Goal: Register for event/course

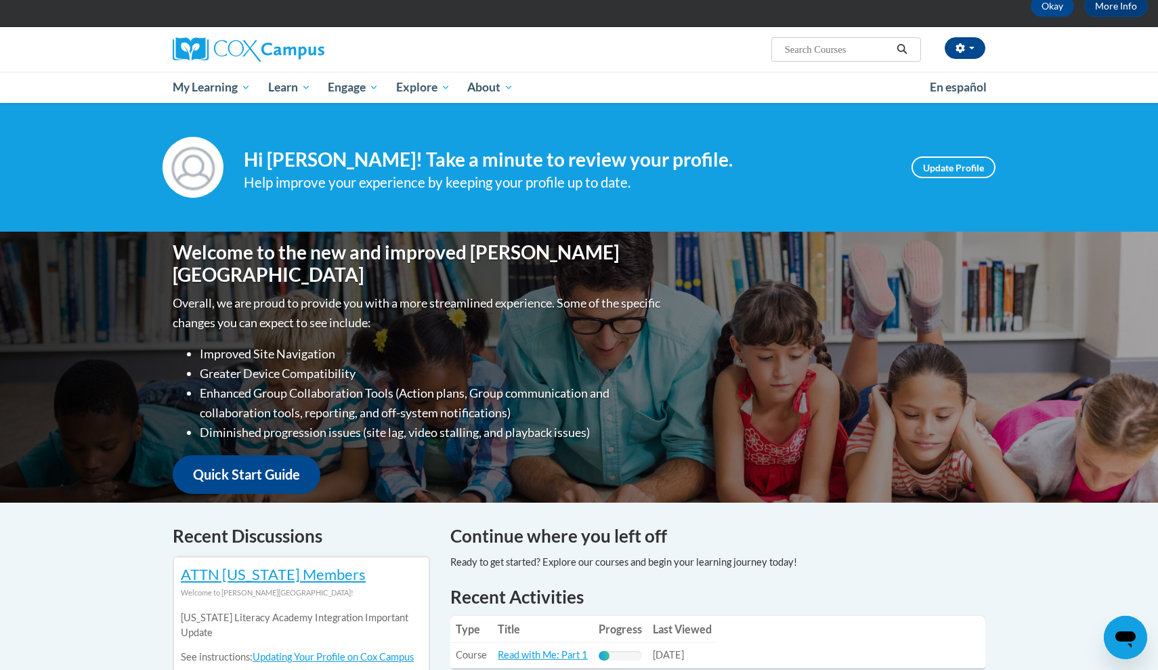
scroll to position [55, 0]
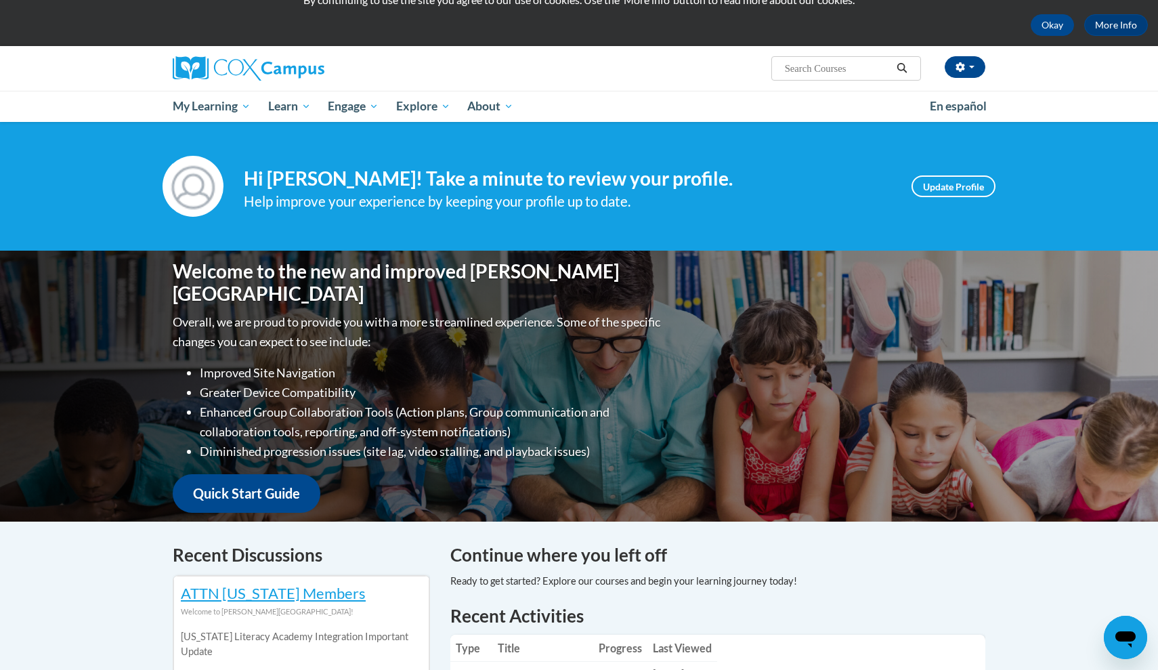
click at [843, 74] on input "Search..." at bounding box center [838, 68] width 108 height 16
type input "meaningful conversations"
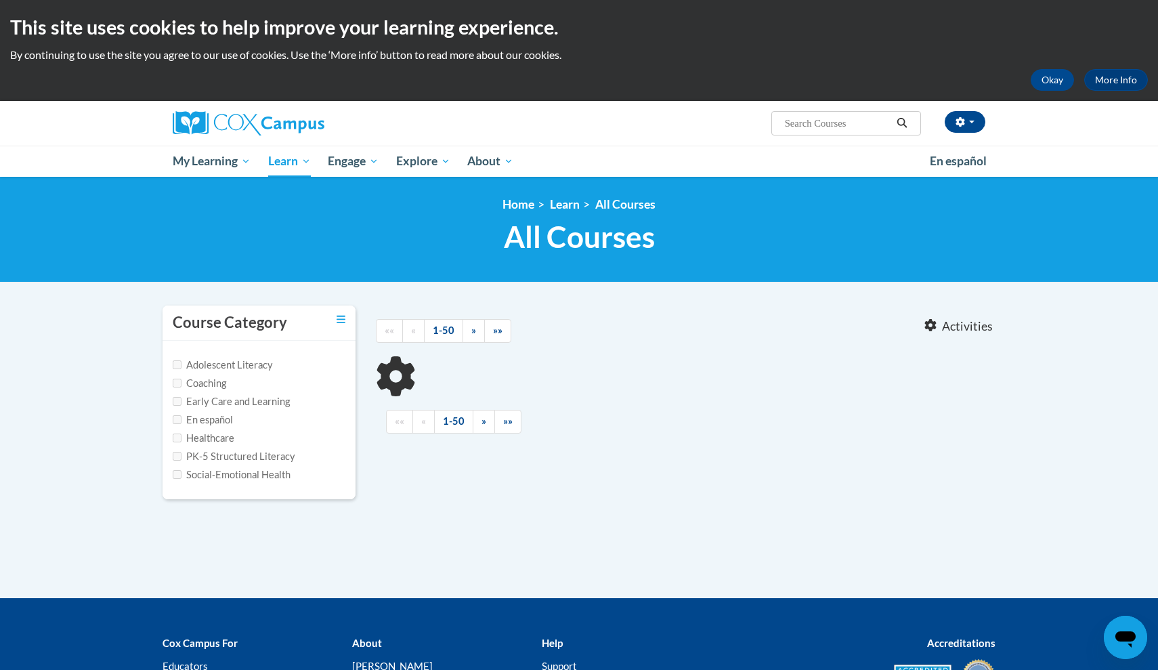
type input "meaningful conversations"
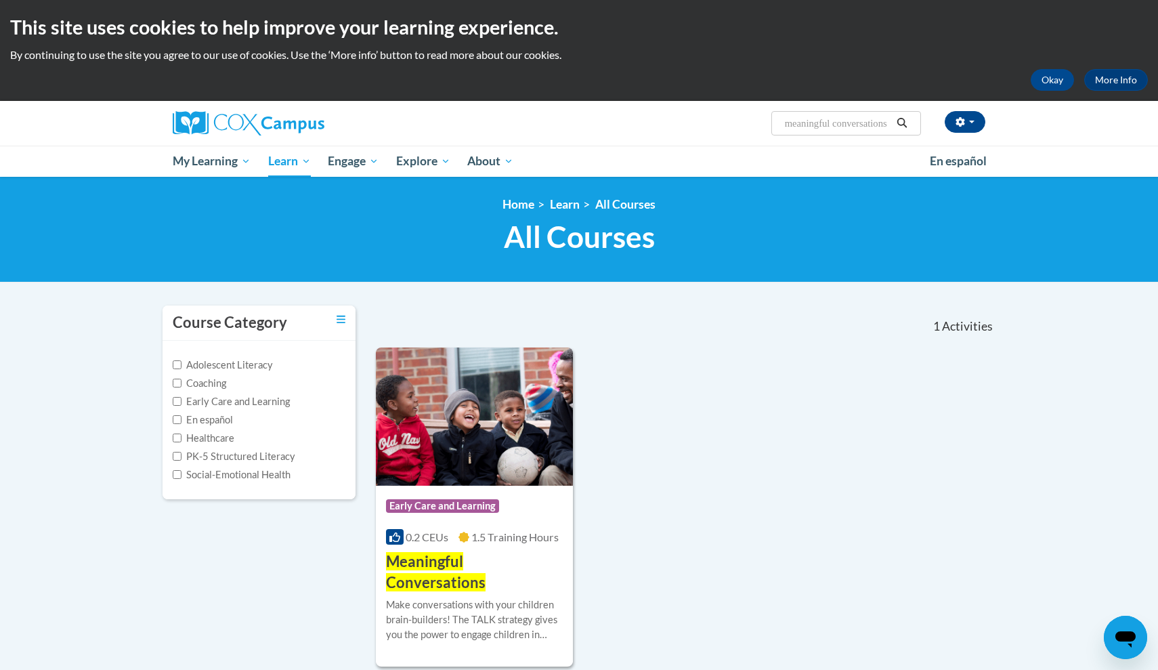
click at [447, 415] on img at bounding box center [474, 416] width 197 height 138
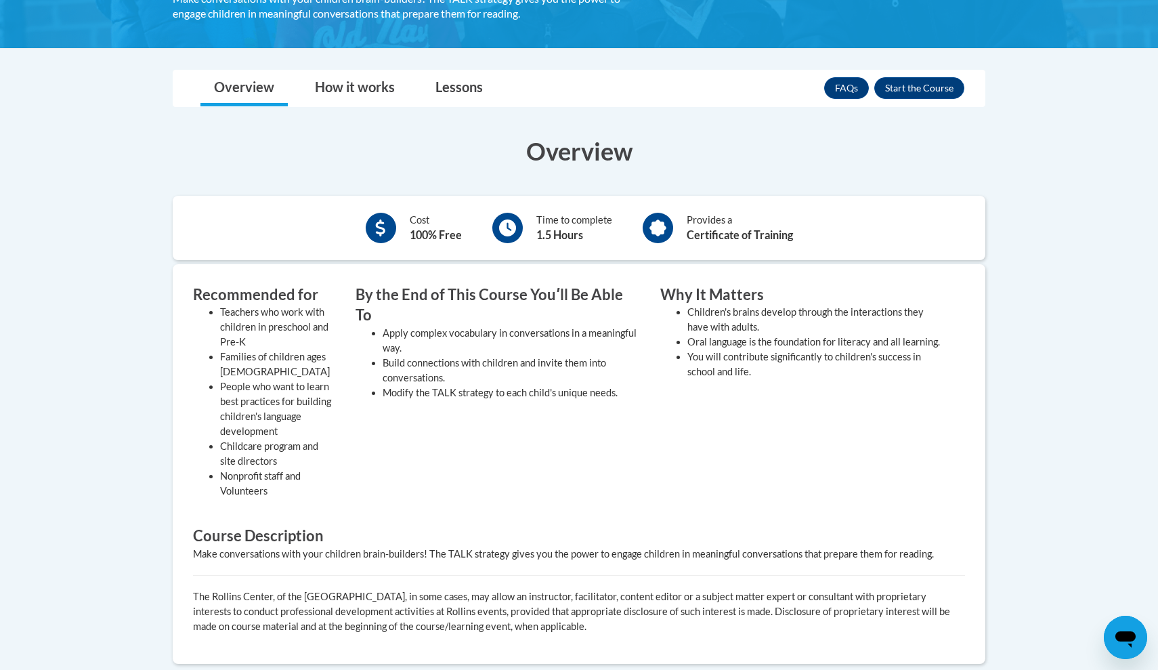
scroll to position [312, 0]
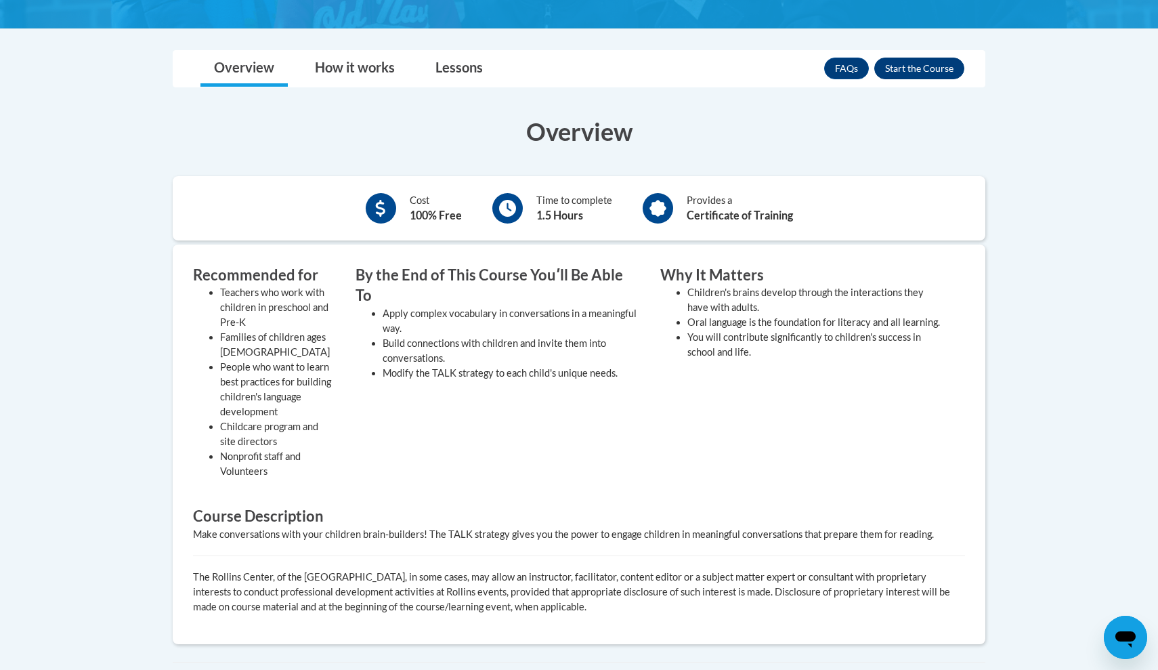
click at [930, 63] on button "Enroll" at bounding box center [919, 69] width 90 height 22
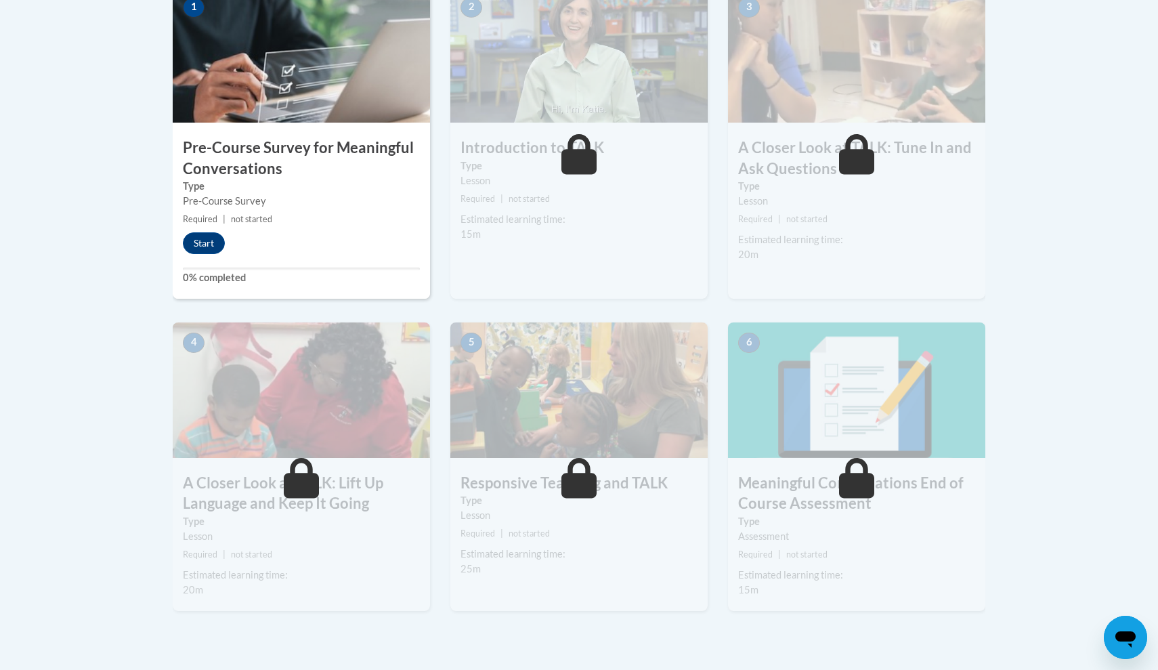
scroll to position [468, 0]
click at [206, 243] on button "Start" at bounding box center [204, 243] width 42 height 22
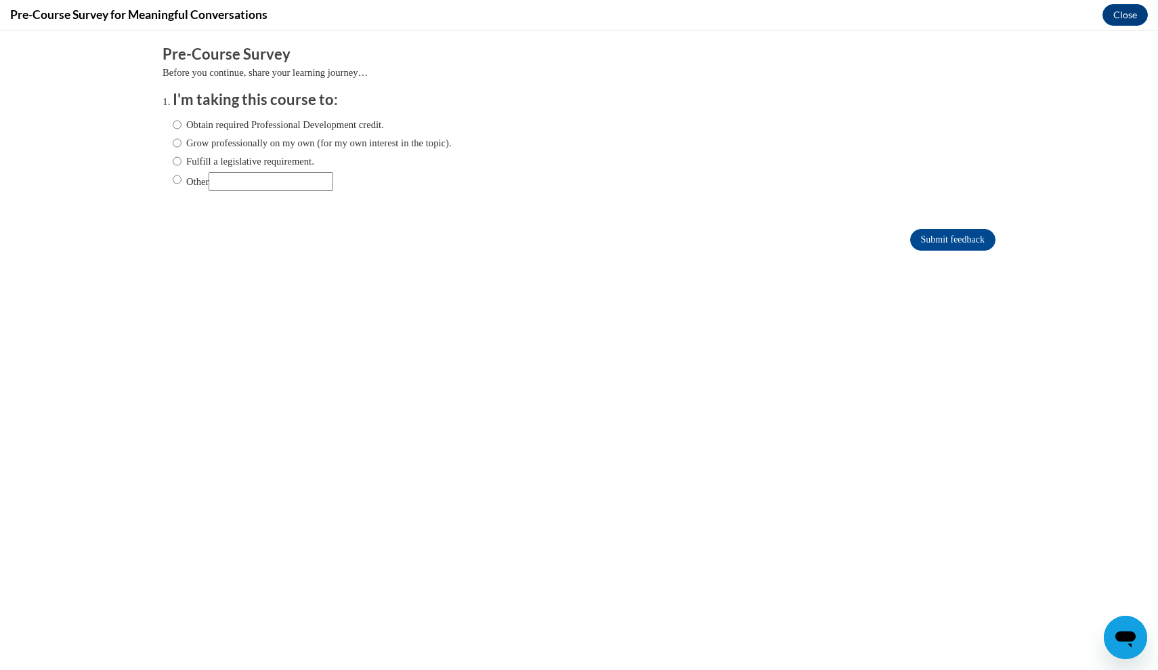
scroll to position [0, 0]
click at [268, 128] on label "Obtain required Professional Development credit." at bounding box center [278, 124] width 211 height 15
click at [182, 128] on input "Obtain required Professional Development credit." at bounding box center [177, 124] width 9 height 15
radio input "true"
click at [202, 181] on label "Other" at bounding box center [253, 181] width 161 height 19
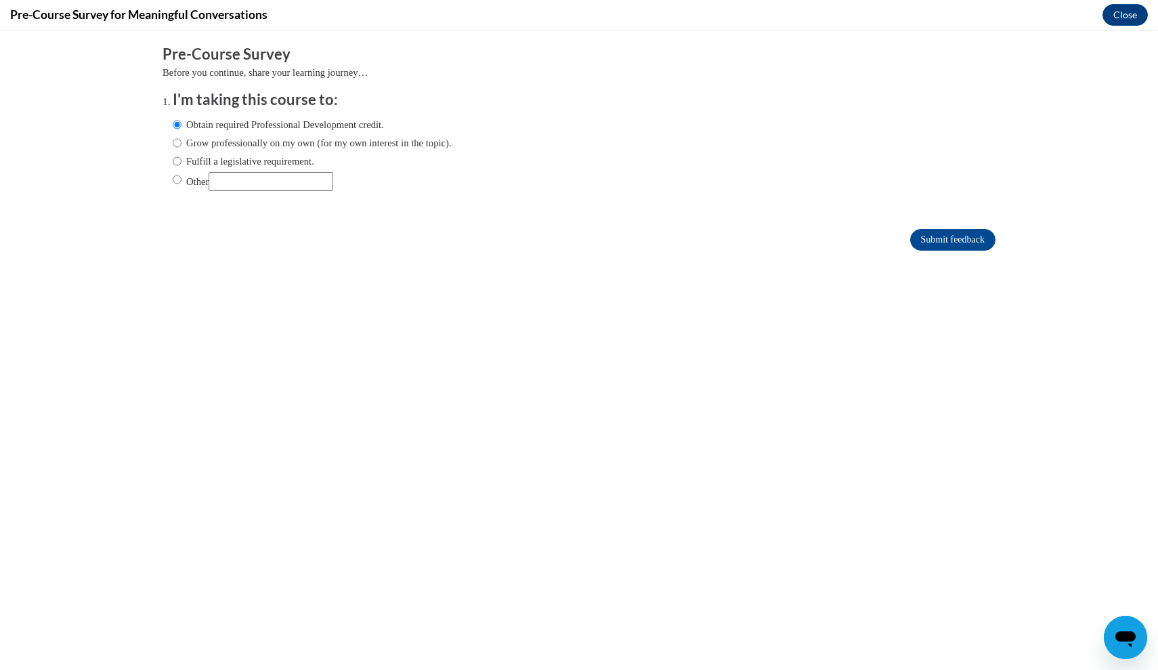
click at [182, 181] on input "Other" at bounding box center [177, 179] width 9 height 15
radio input "true"
click at [971, 236] on input "Submit feedback" at bounding box center [952, 240] width 85 height 22
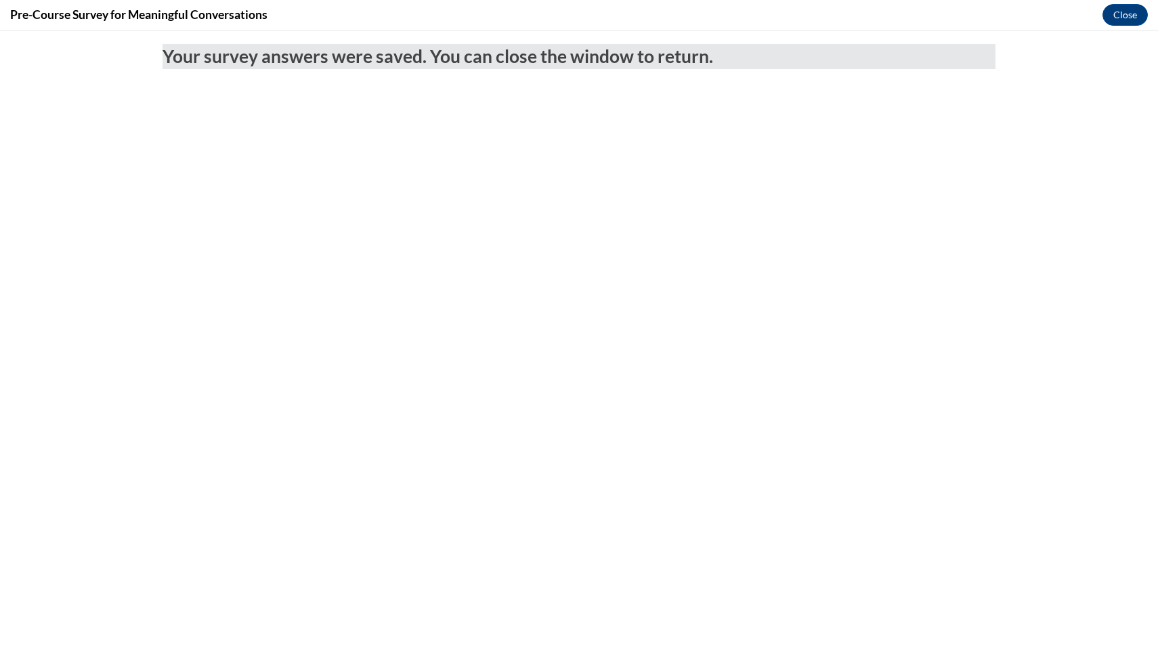
click at [1148, 16] on div "Pre-Course Survey for Meaningful Conversations Close" at bounding box center [579, 15] width 1158 height 30
click at [1135, 18] on button "Close" at bounding box center [1125, 15] width 45 height 22
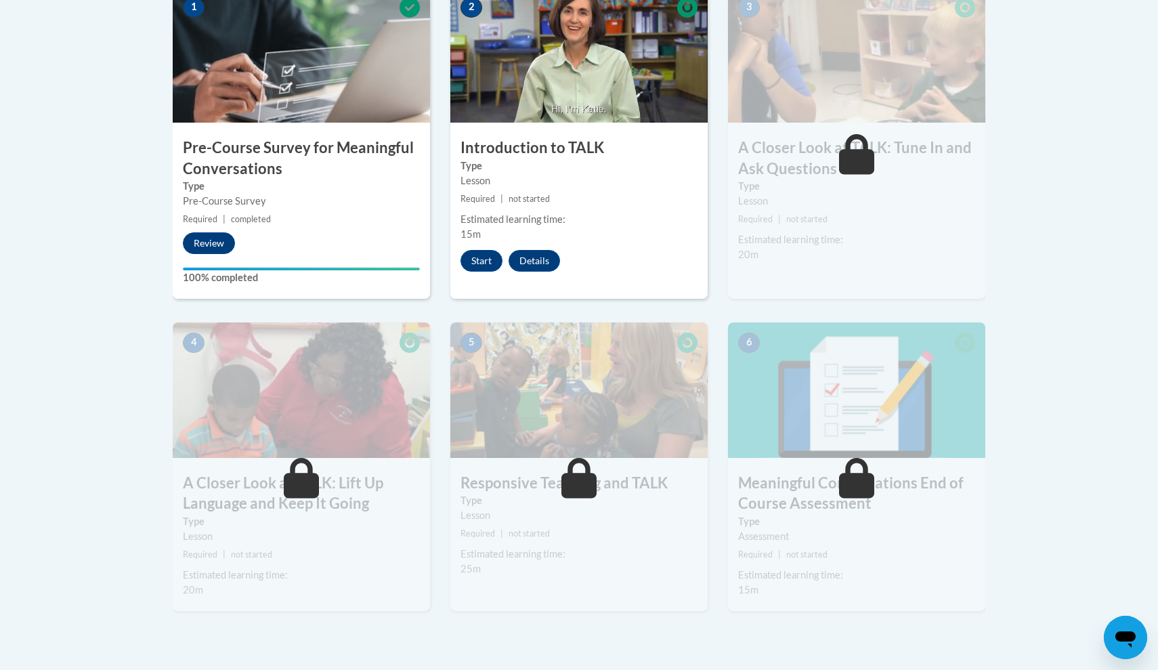
click at [581, 429] on img at bounding box center [578, 389] width 257 height 135
click at [581, 428] on img at bounding box center [578, 389] width 257 height 135
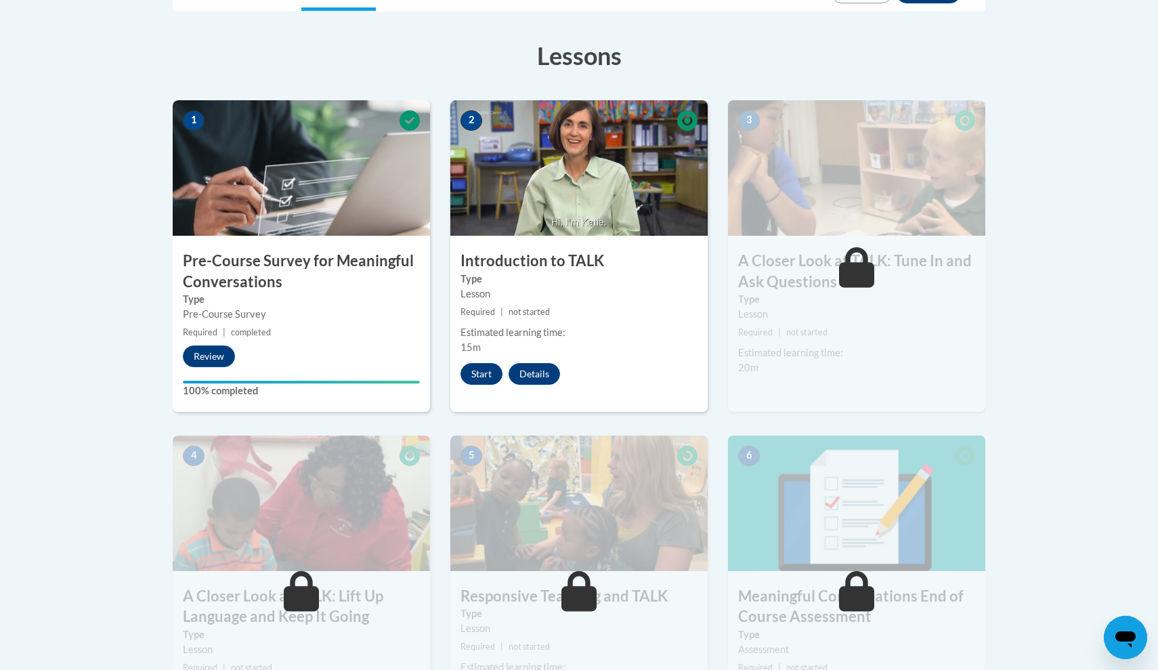
scroll to position [356, 0]
click at [493, 373] on button "Start" at bounding box center [482, 373] width 42 height 22
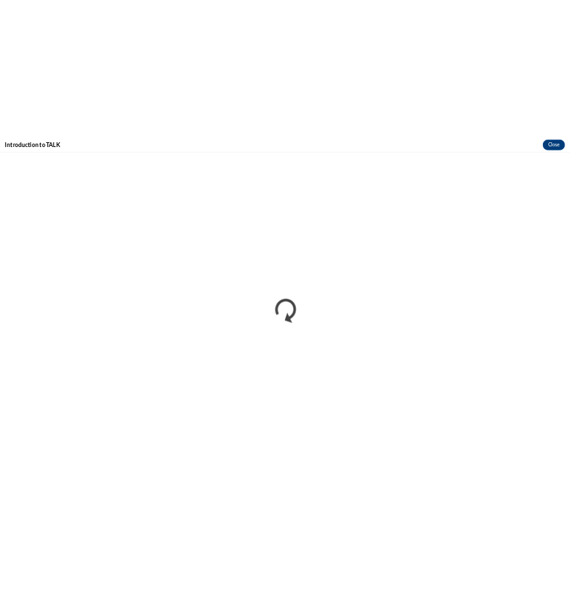
scroll to position [0, 0]
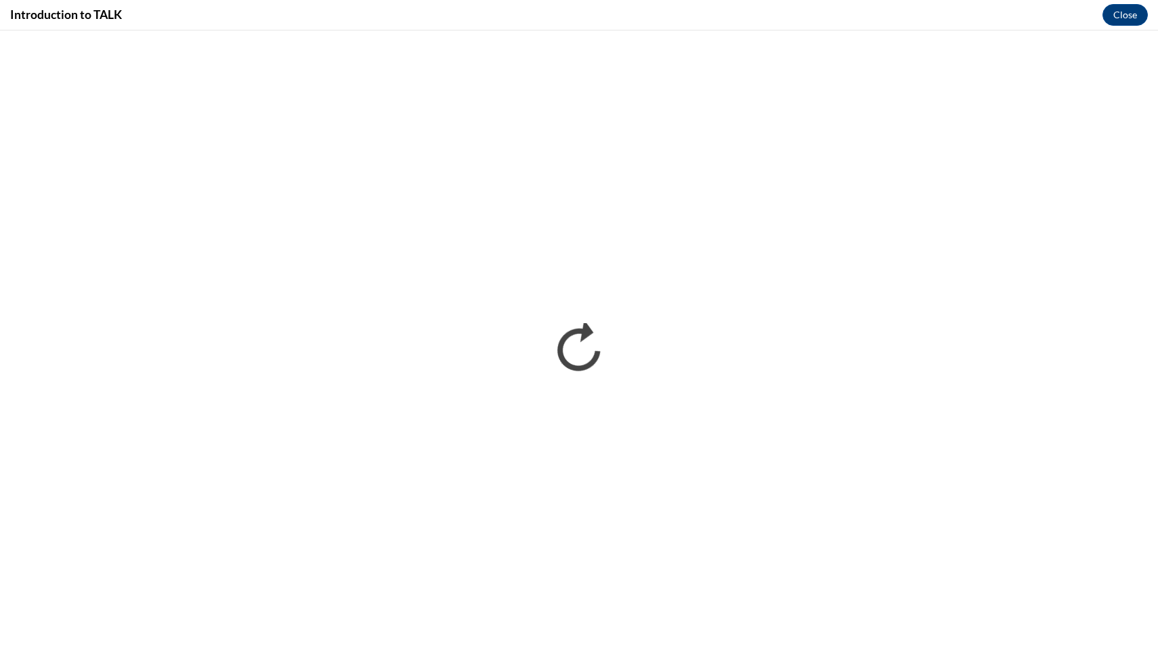
click at [916, 1] on div "Introduction to TALK Close" at bounding box center [579, 15] width 1158 height 30
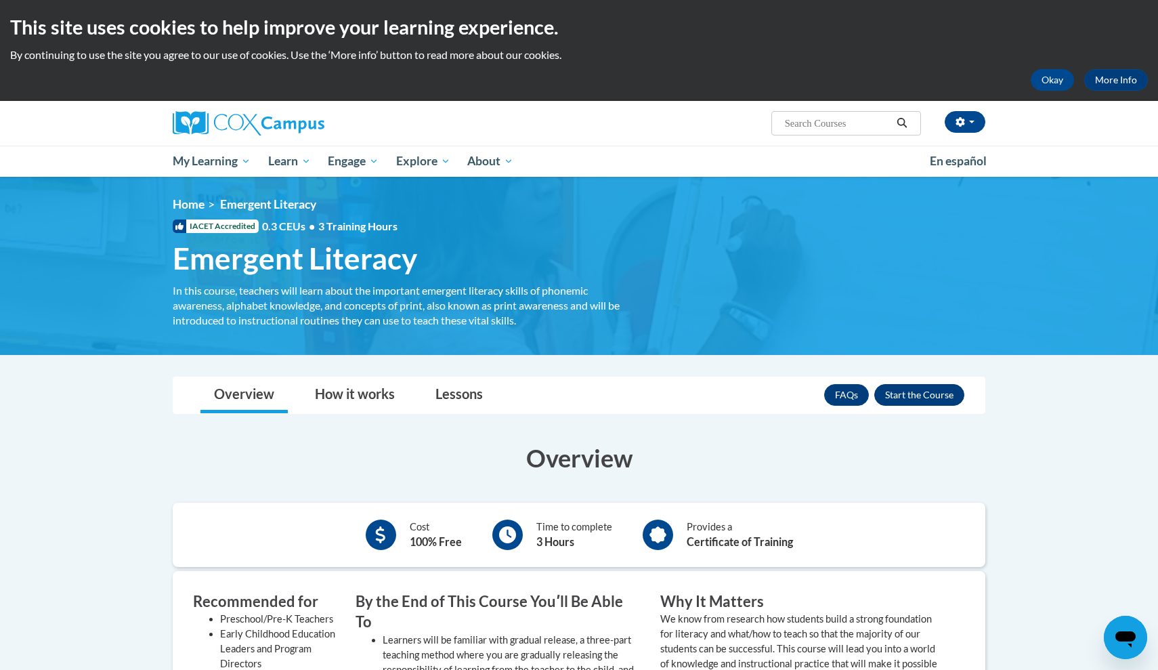
click at [954, 394] on button "Enroll" at bounding box center [919, 395] width 90 height 22
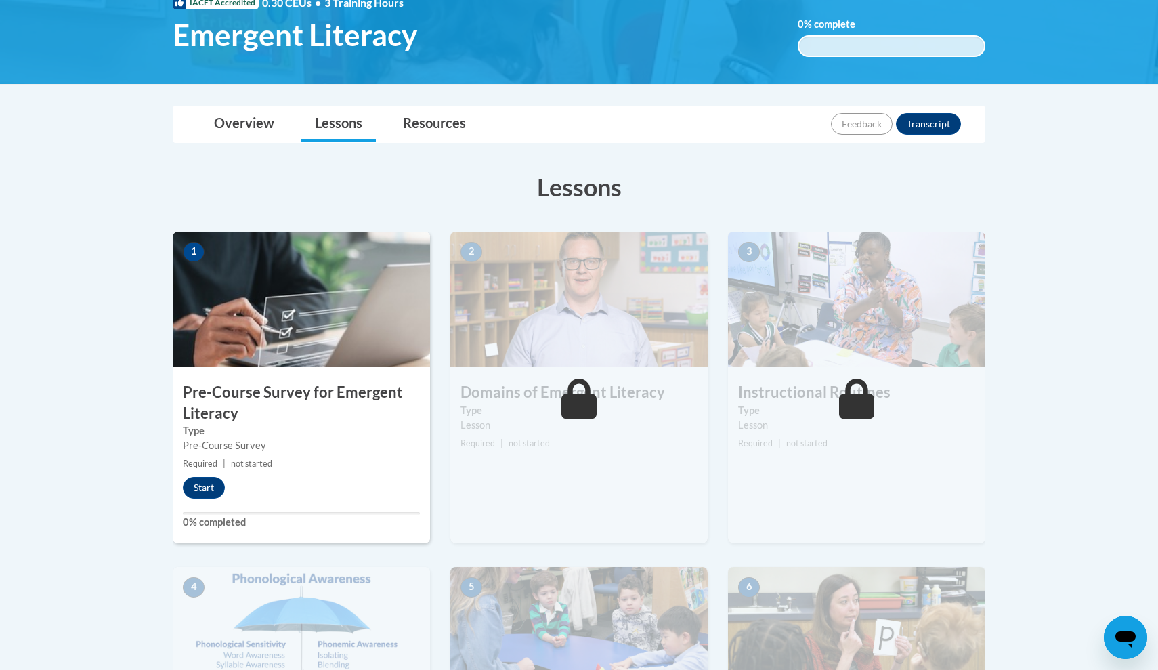
scroll to position [217, 0]
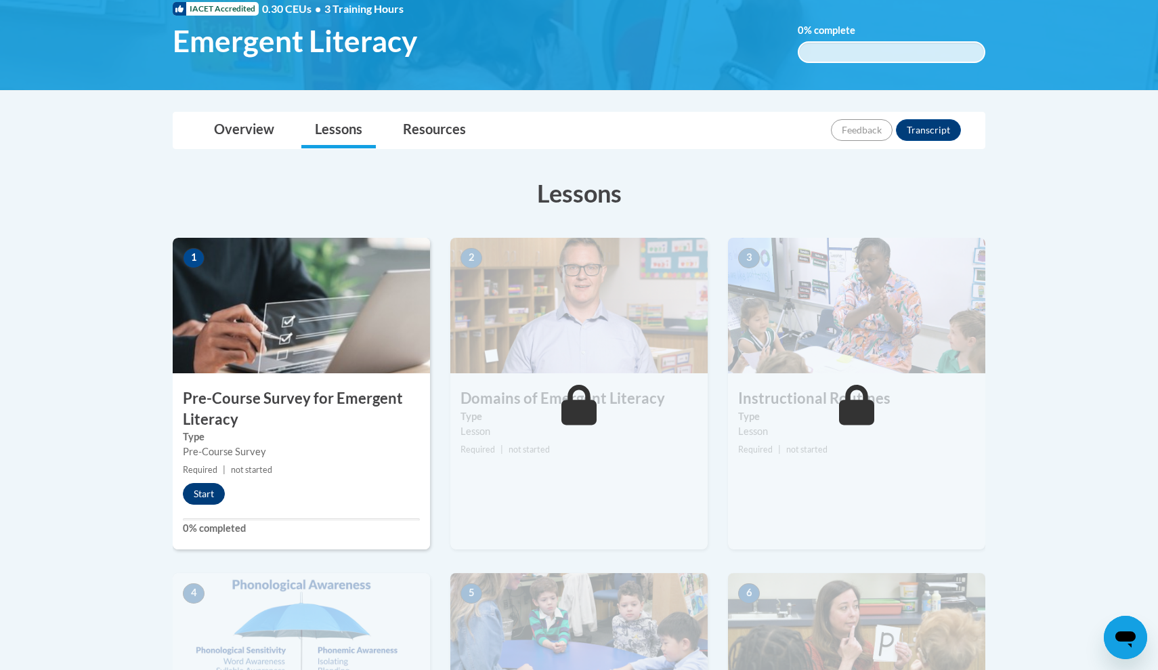
click at [216, 493] on button "Start" at bounding box center [204, 494] width 42 height 22
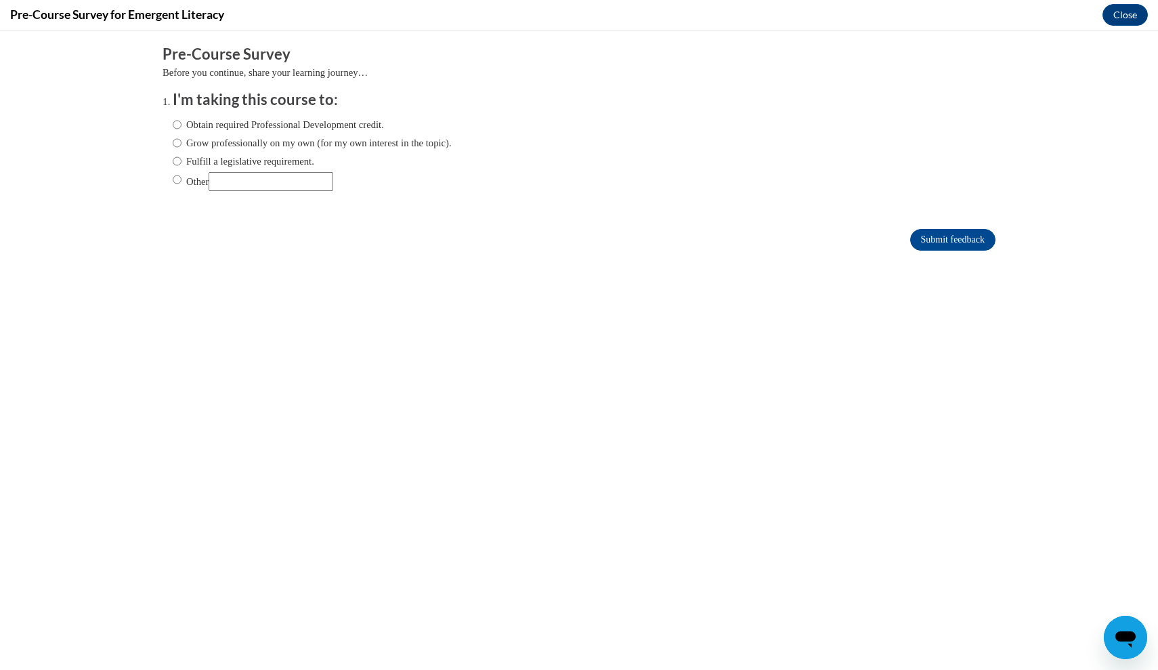
scroll to position [0, 0]
click at [201, 181] on label "Other" at bounding box center [253, 181] width 161 height 19
click at [182, 181] on input "Other" at bounding box center [177, 179] width 9 height 15
radio input "true"
click at [925, 245] on input "Submit feedback" at bounding box center [952, 240] width 85 height 22
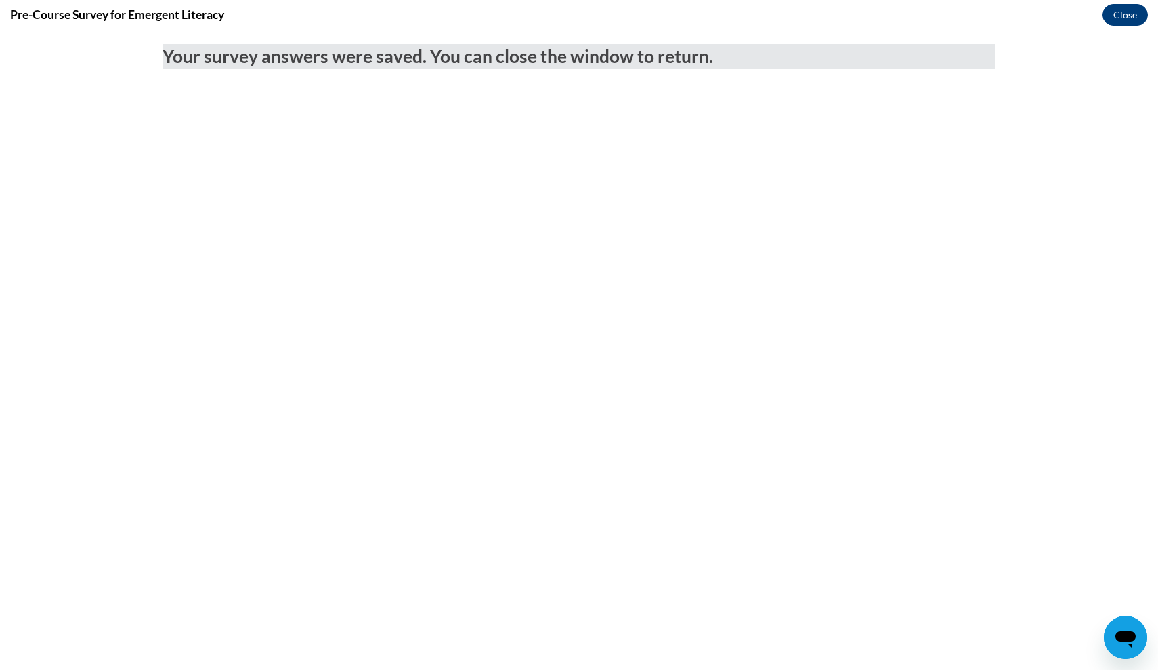
click at [1128, 12] on button "Close" at bounding box center [1125, 15] width 45 height 22
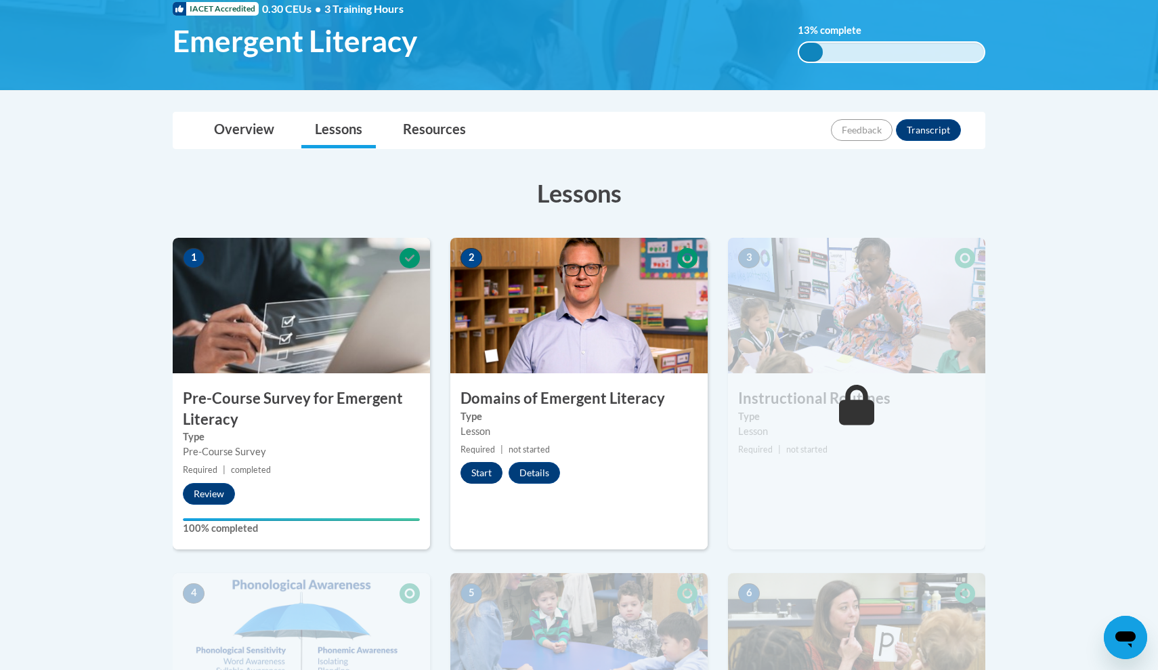
click at [481, 470] on button "Start" at bounding box center [482, 473] width 42 height 22
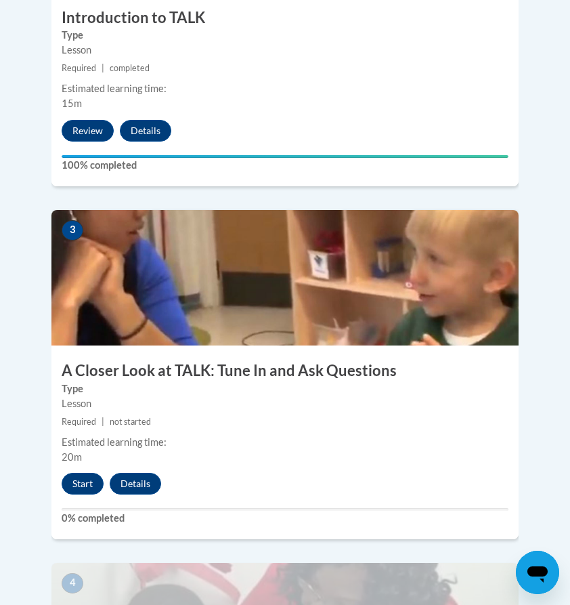
scroll to position [1000, 0]
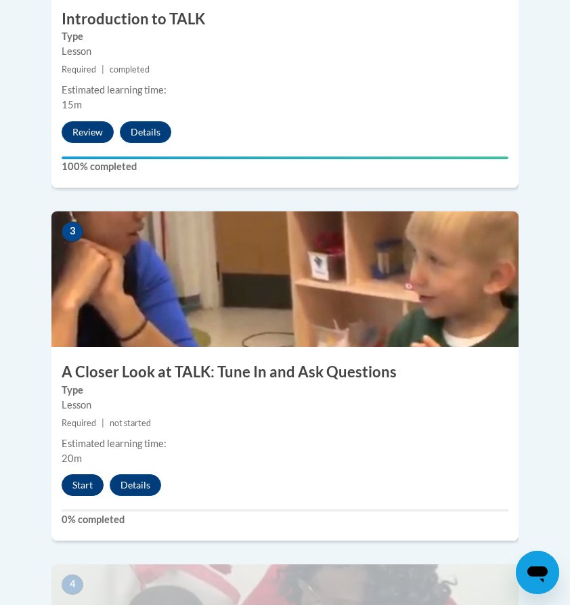
click at [85, 474] on button "Start" at bounding box center [83, 485] width 42 height 22
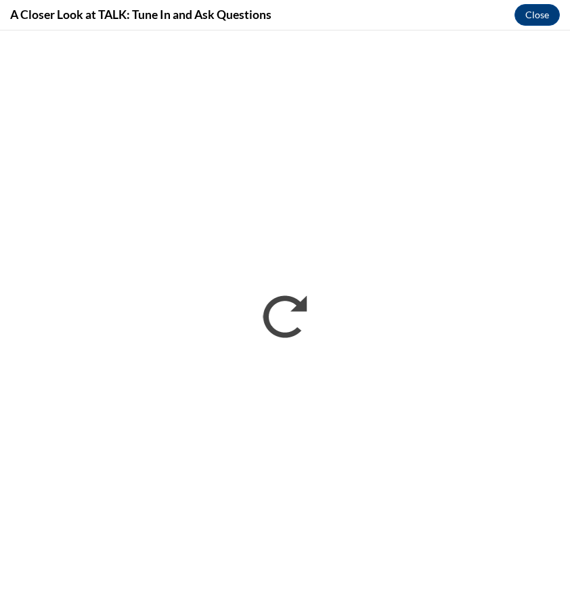
scroll to position [0, 0]
